Goal: Task Accomplishment & Management: Manage account settings

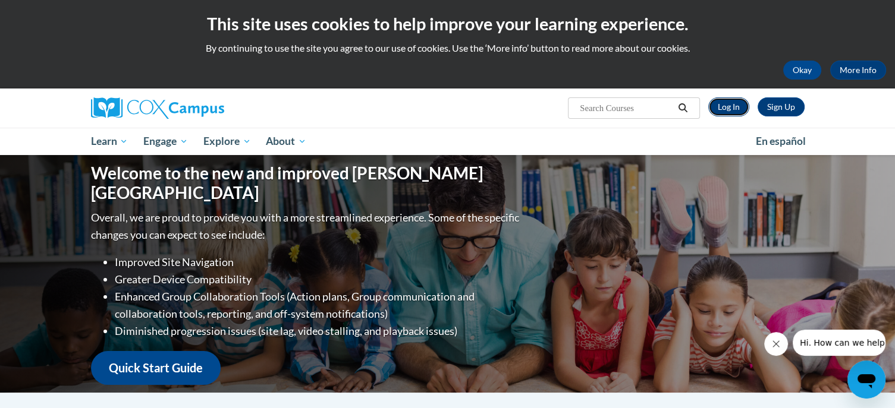
click at [728, 109] on link "Log In" at bounding box center [728, 106] width 41 height 19
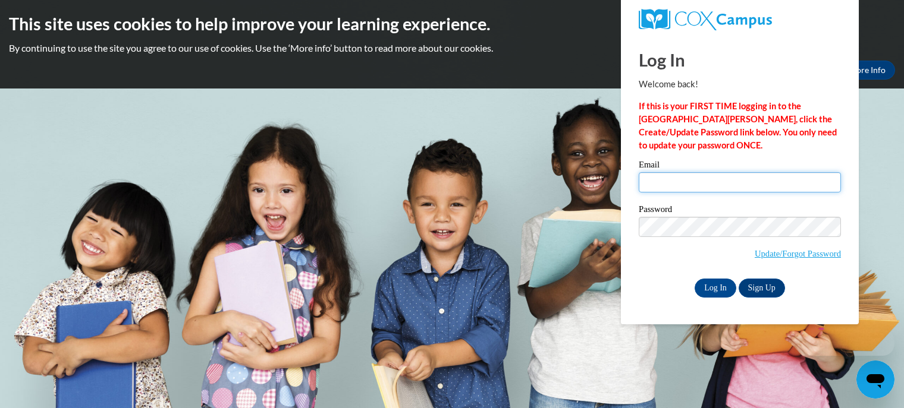
click at [682, 185] on input "Email" at bounding box center [739, 182] width 202 height 20
type input "tbishop@kusd.edu"
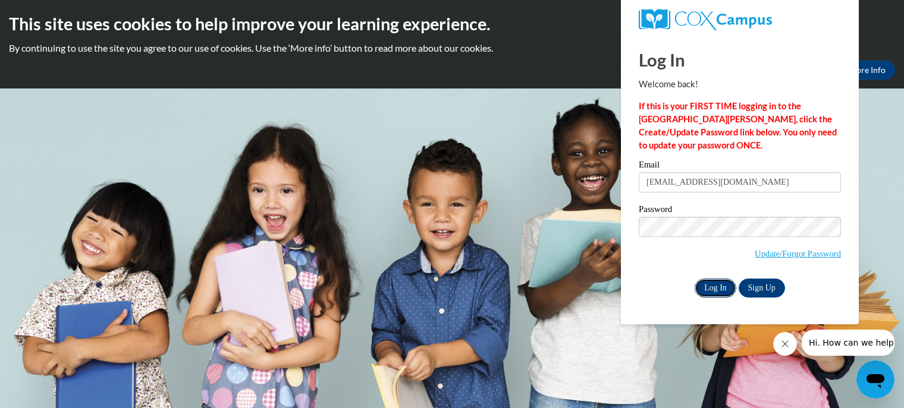
click at [714, 287] on input "Log In" at bounding box center [715, 288] width 42 height 19
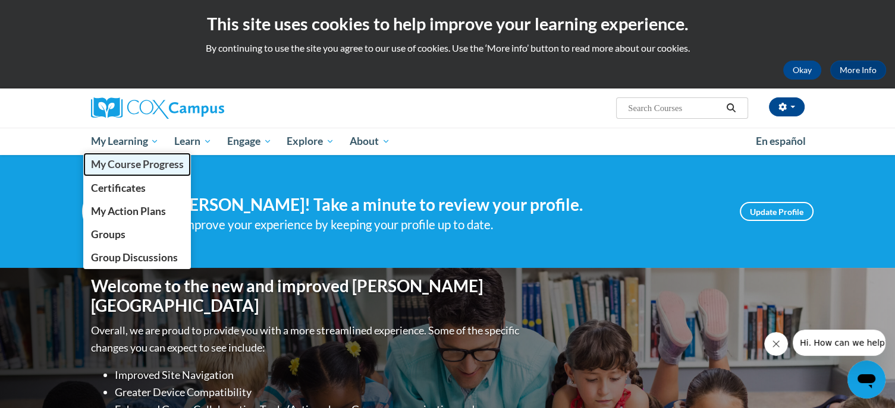
click at [133, 160] on span "My Course Progress" at bounding box center [136, 164] width 93 height 12
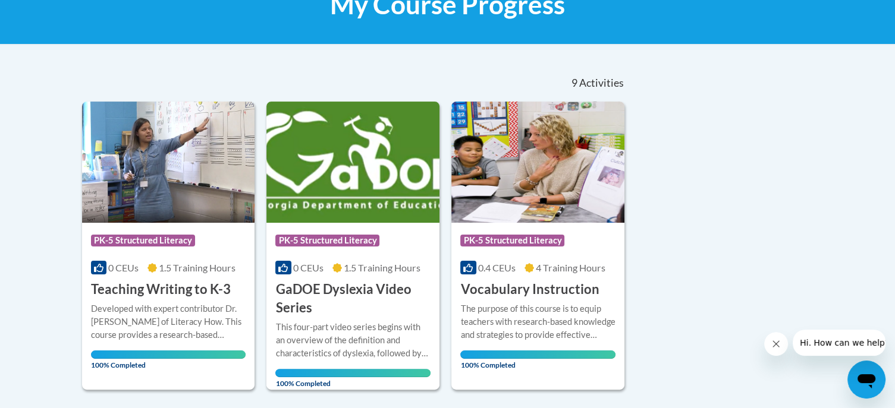
scroll to position [212, 0]
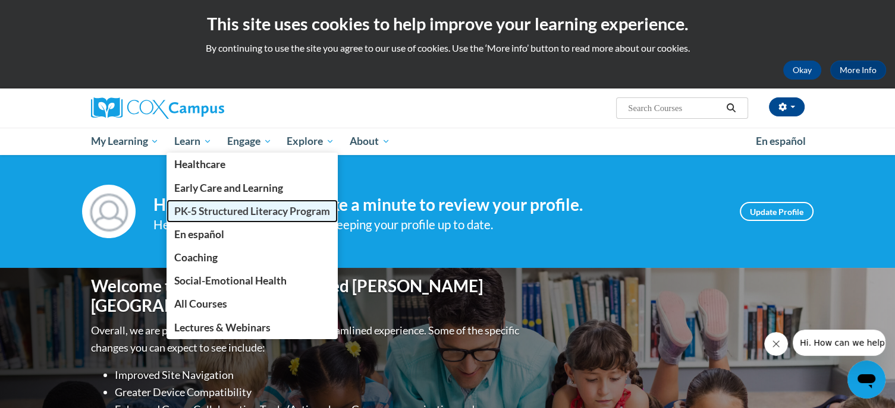
click at [219, 210] on span "PK-5 Structured Literacy Program" at bounding box center [252, 211] width 156 height 12
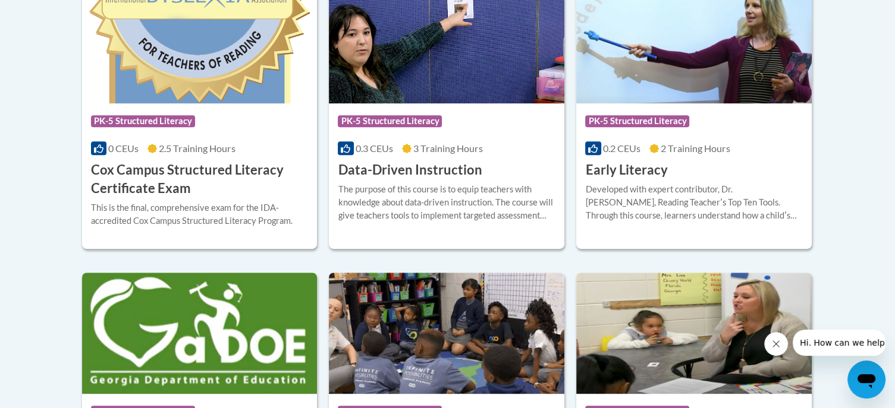
scroll to position [539, 0]
